Goal: Navigation & Orientation: Find specific page/section

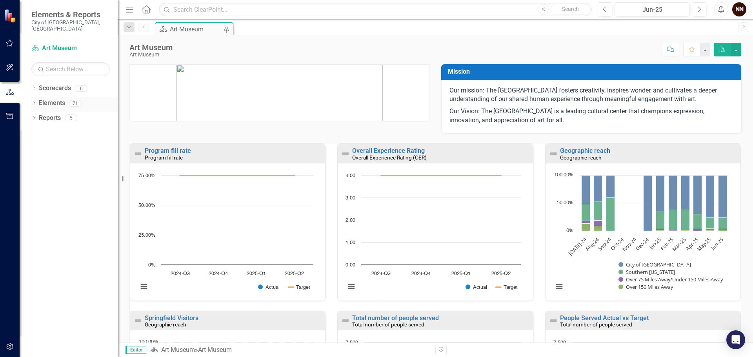
click at [54, 99] on link "Elements" at bounding box center [52, 103] width 26 height 9
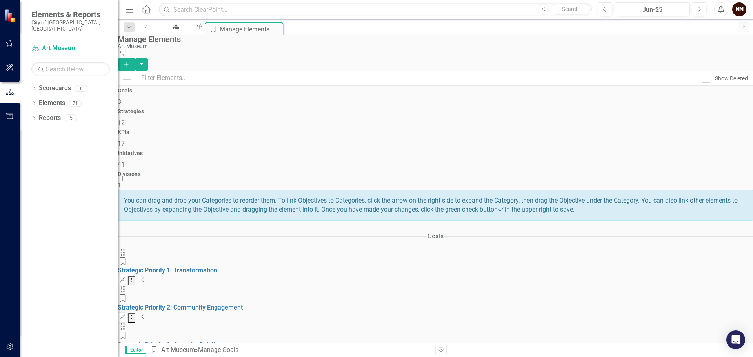
click at [145, 277] on icon "Collapse" at bounding box center [143, 280] width 4 height 6
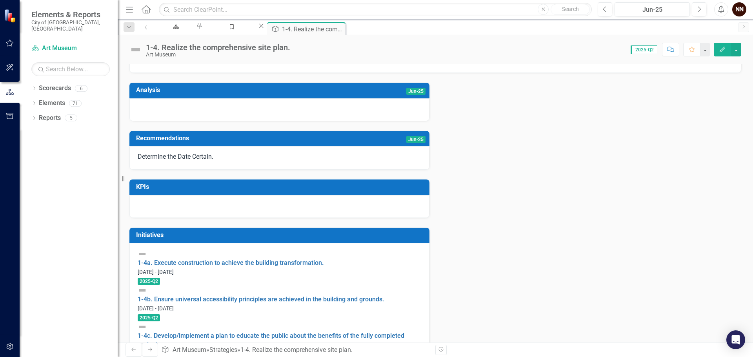
scroll to position [144, 0]
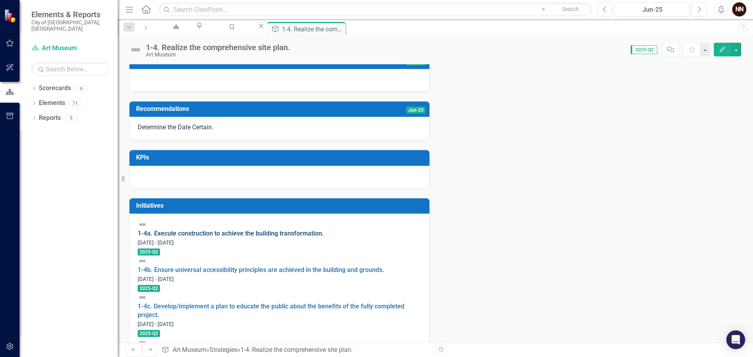
click at [253, 237] on link "1-4a. Execute construction to achieve the building transformation." at bounding box center [231, 233] width 186 height 7
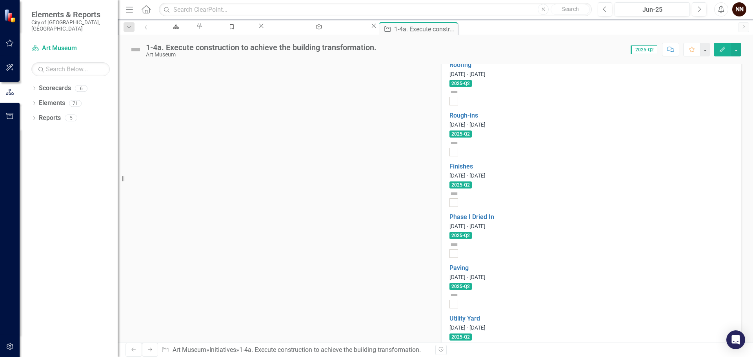
scroll to position [684, 0]
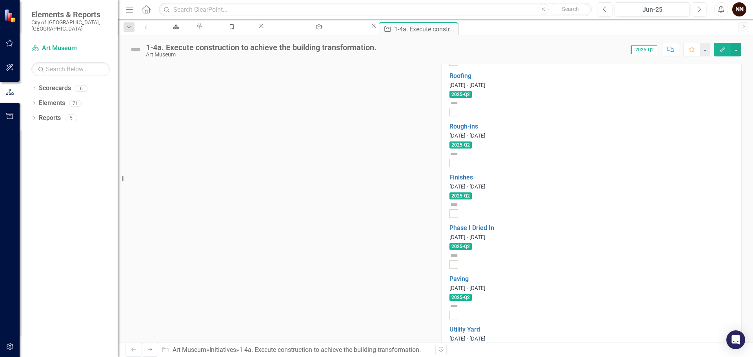
click at [752, 60] on div "1-4a. Execute construction to achieve the building transformation. Art Museum S…" at bounding box center [435, 189] width 635 height 308
click at [752, 34] on div "Dropdown Search Scorecard Art Museum Pin Goal Manage Elements Close Strategy 1-…" at bounding box center [435, 27] width 635 height 16
click at [752, 45] on div "1-4a. Execute construction to achieve the building transformation. Art Museum S…" at bounding box center [435, 47] width 635 height 24
click at [751, 37] on div "1-4a. Execute construction to achieve the building transformation. Art Museum S…" at bounding box center [435, 47] width 635 height 24
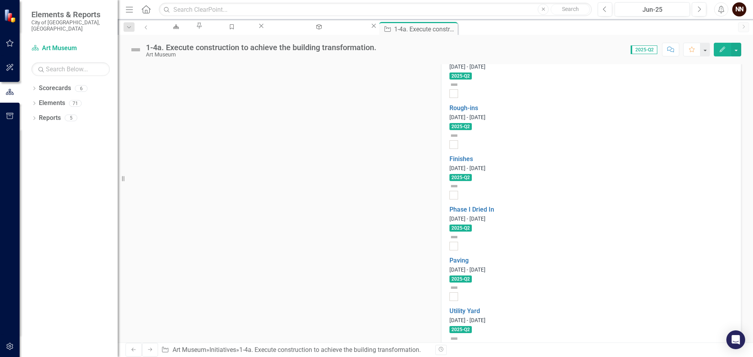
scroll to position [709, 0]
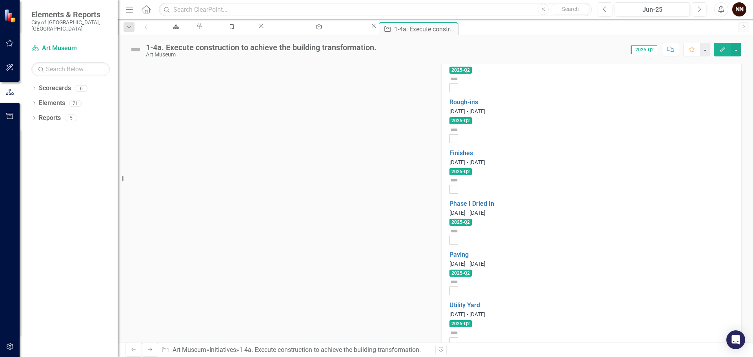
drag, startPoint x: 214, startPoint y: 111, endPoint x: 227, endPoint y: 112, distance: 12.2
drag, startPoint x: 227, startPoint y: 112, endPoint x: 248, endPoint y: 113, distance: 21.6
drag, startPoint x: 248, startPoint y: 113, endPoint x: 241, endPoint y: 113, distance: 7.1
click at [131, 58] on div "1-4a. Execute construction to achieve the building transformation. Art Museum S…" at bounding box center [435, 189] width 635 height 308
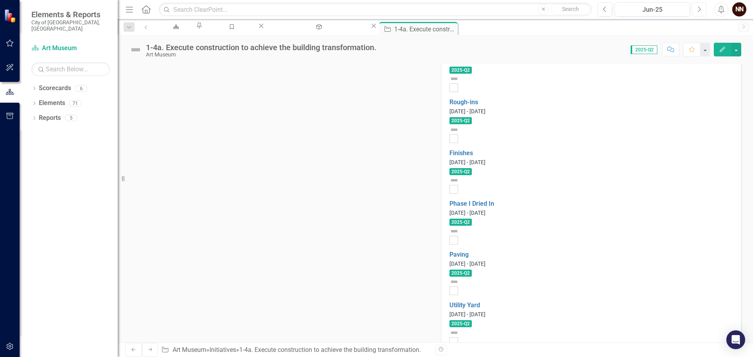
click at [700, 6] on icon "Next" at bounding box center [699, 9] width 4 height 7
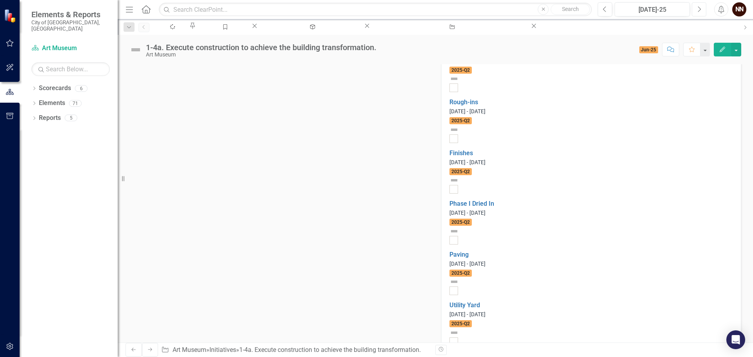
click at [700, 6] on icon "Next" at bounding box center [699, 9] width 4 height 7
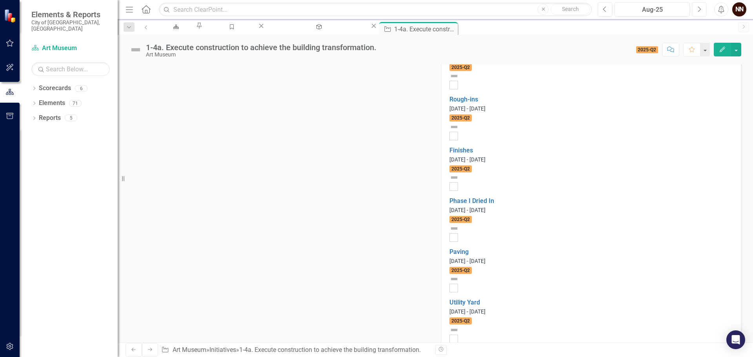
scroll to position [708, 0]
